Goal: Navigation & Orientation: Find specific page/section

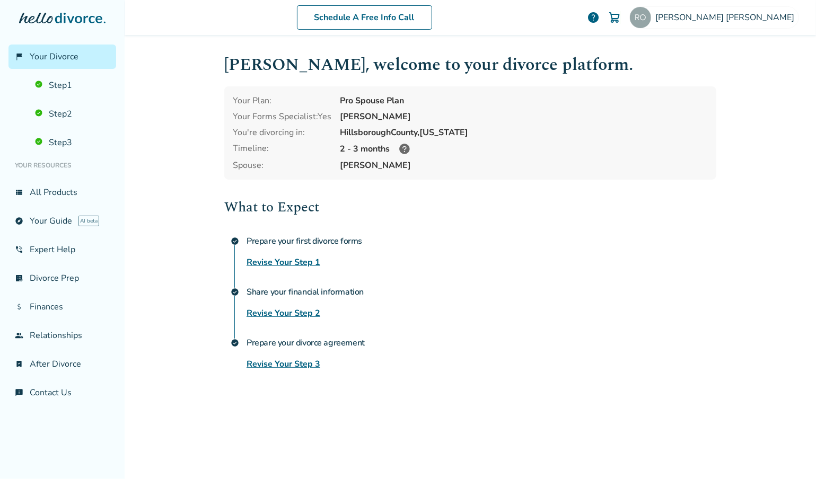
click at [304, 312] on link "Revise Your Step 2" at bounding box center [284, 313] width 74 height 13
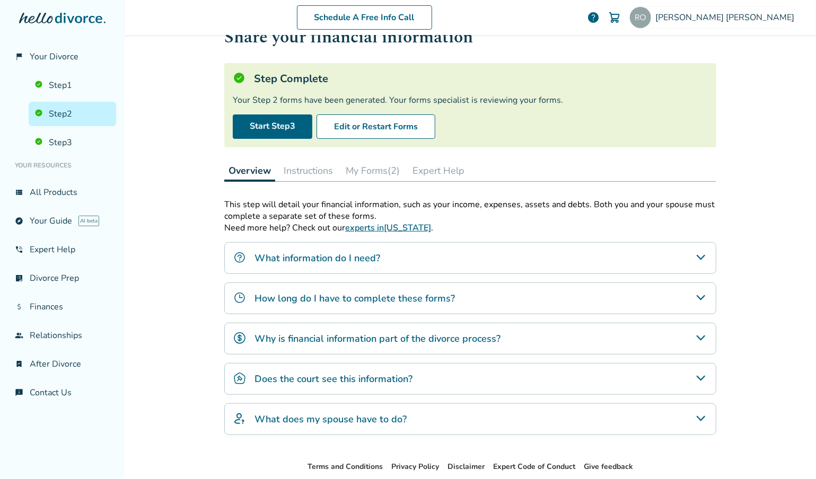
scroll to position [53, 0]
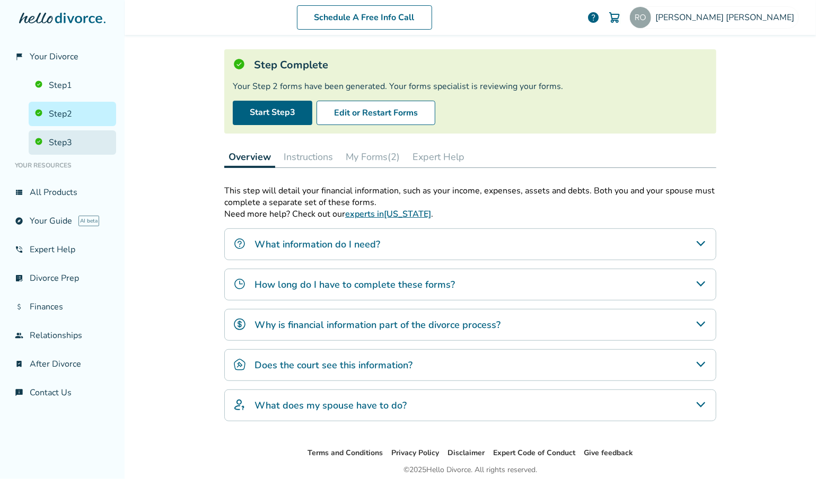
click at [67, 141] on link "Step 3" at bounding box center [73, 142] width 88 height 24
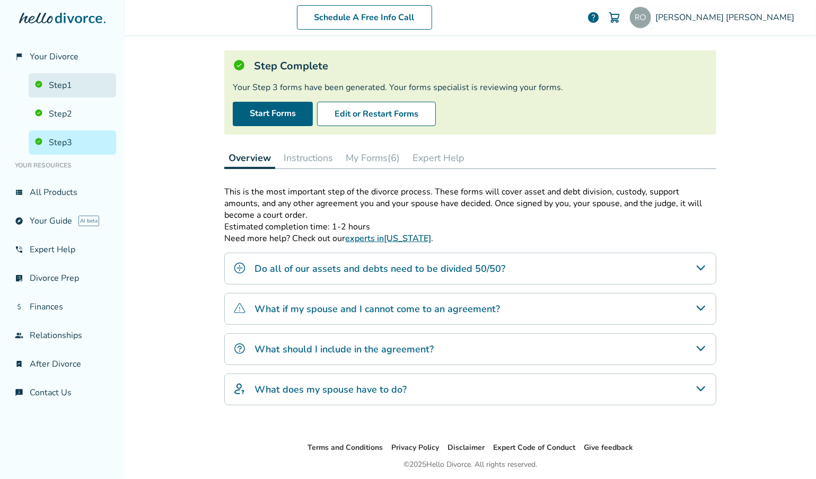
click at [63, 82] on link "Step 1" at bounding box center [73, 85] width 88 height 24
